Goal: Task Accomplishment & Management: Manage account settings

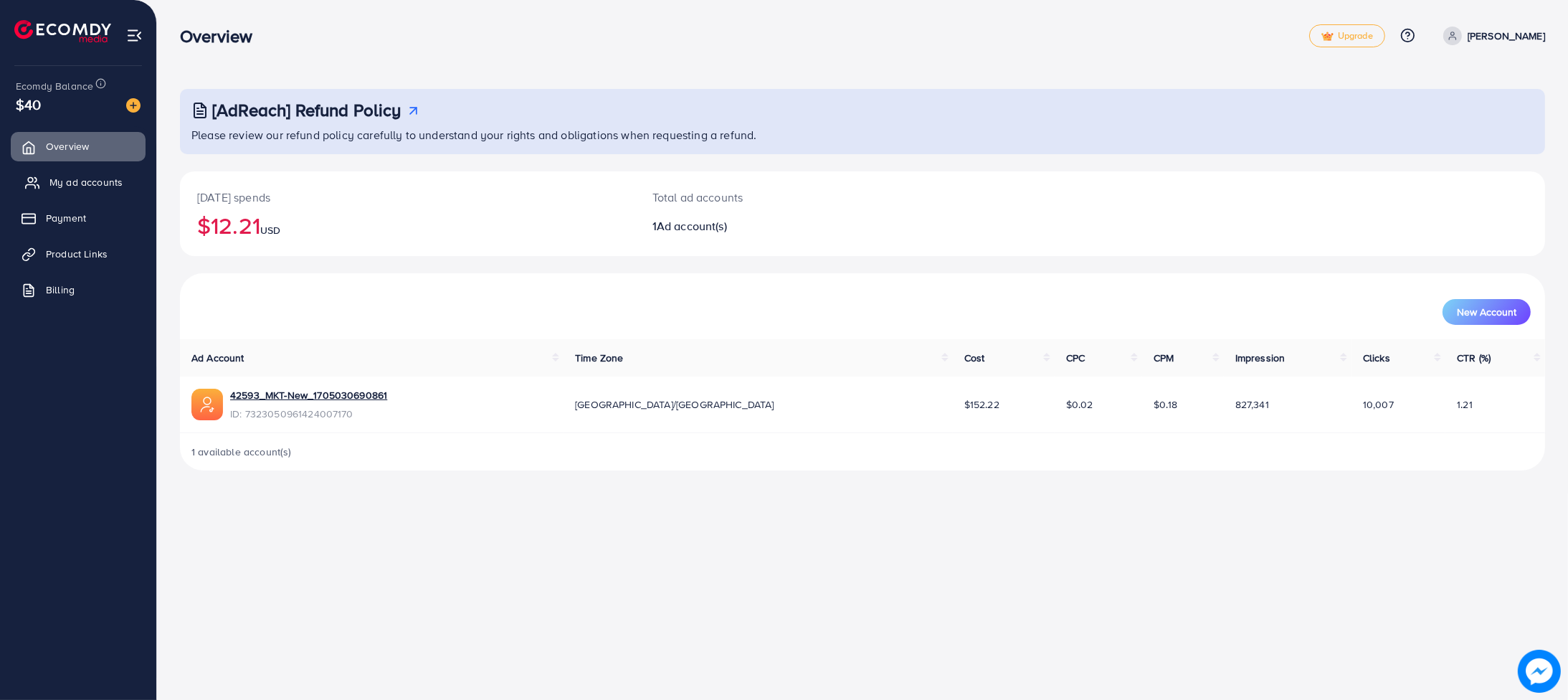
click at [125, 170] on link "My ad accounts" at bounding box center [78, 182] width 135 height 28
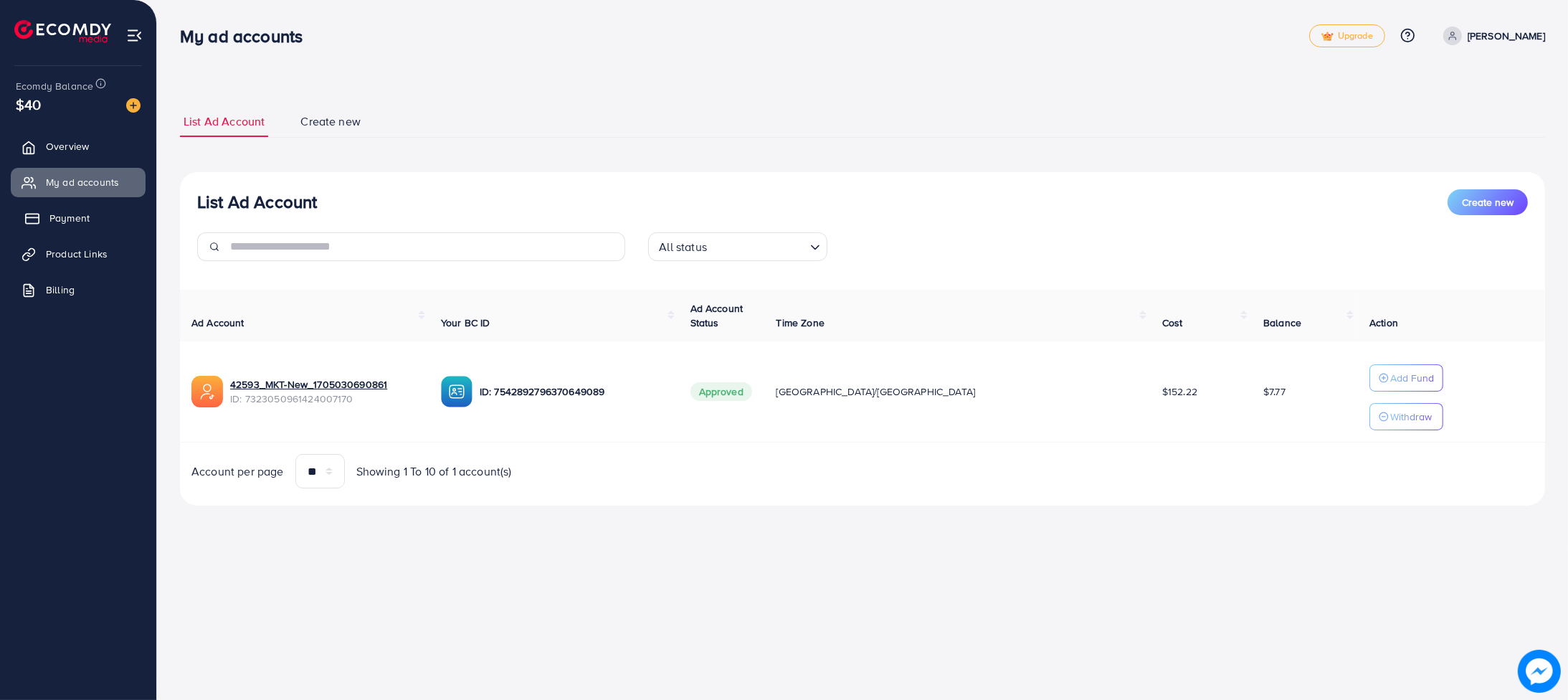
click at [94, 216] on link "Payment" at bounding box center [78, 217] width 135 height 28
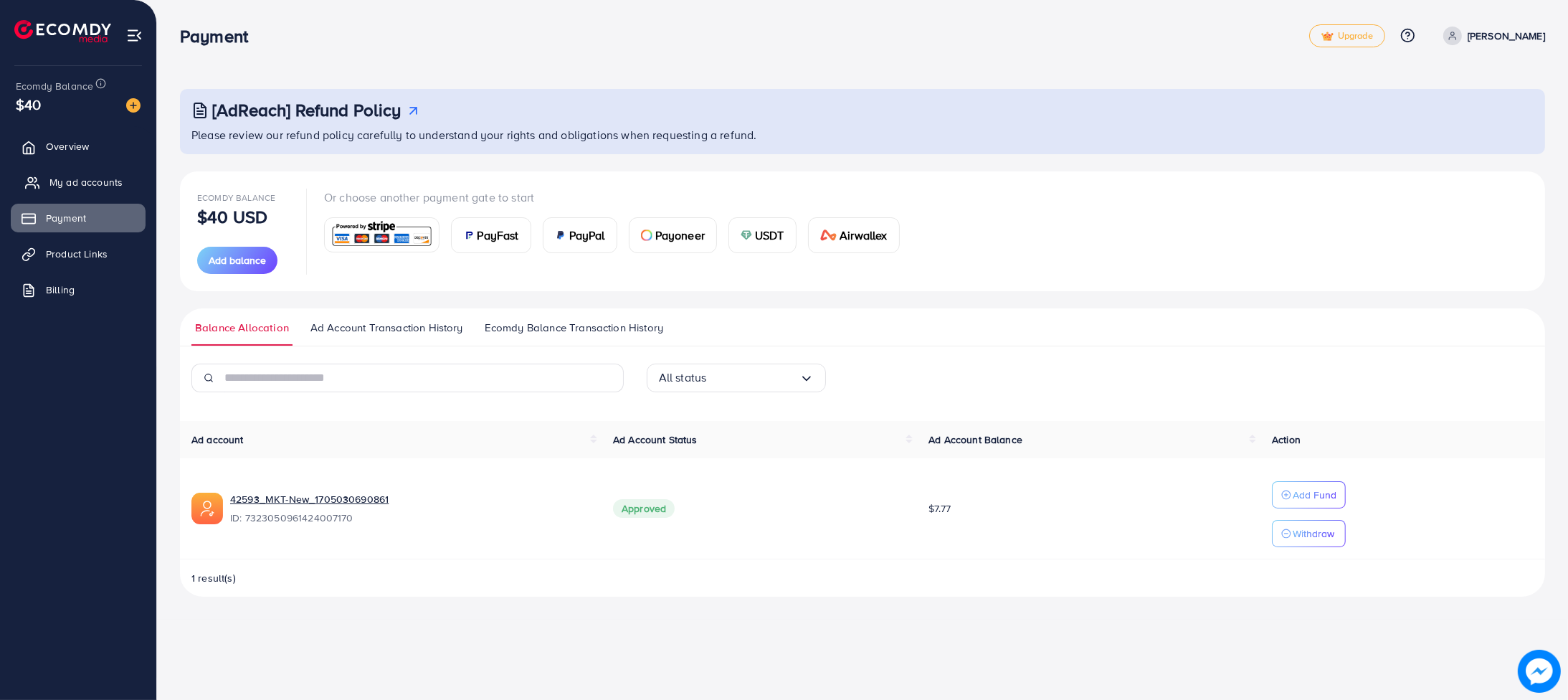
click at [76, 188] on span "My ad accounts" at bounding box center [86, 182] width 73 height 15
